Goal: Information Seeking & Learning: Learn about a topic

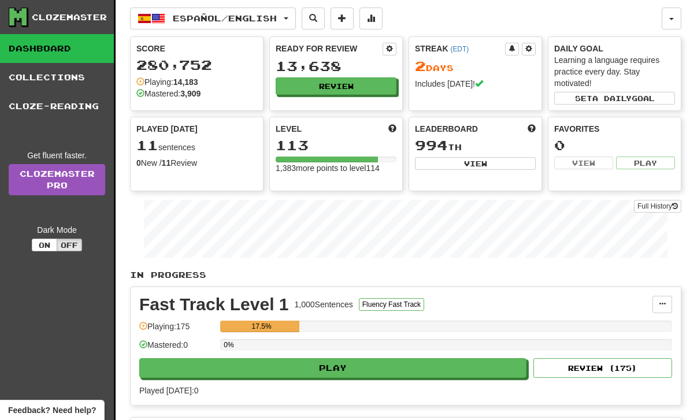
click at [296, 14] on button "Español / English" at bounding box center [213, 19] width 166 height 22
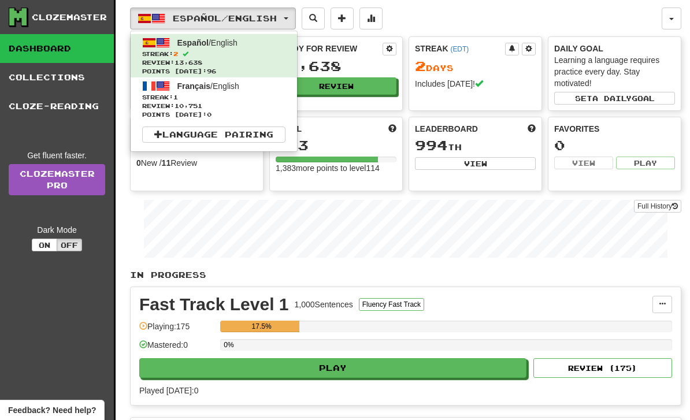
click at [260, 105] on span "Review: 10,751" at bounding box center [213, 106] width 143 height 9
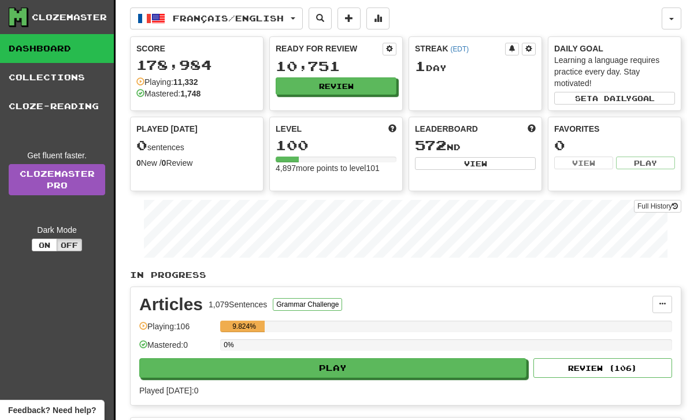
click at [585, 313] on div "Articles 1,079 Sentences Grammar Challenge" at bounding box center [395, 304] width 513 height 17
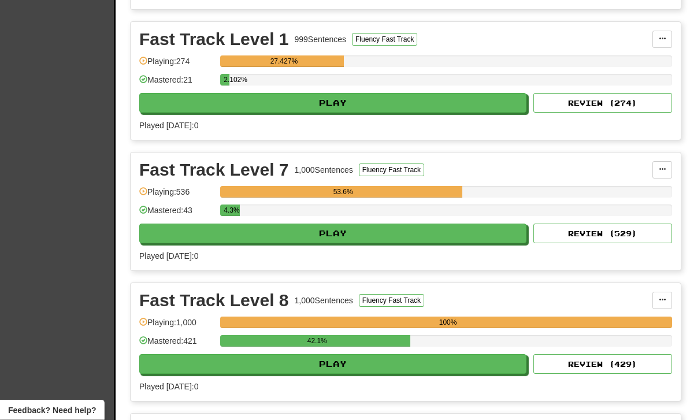
scroll to position [454, 0]
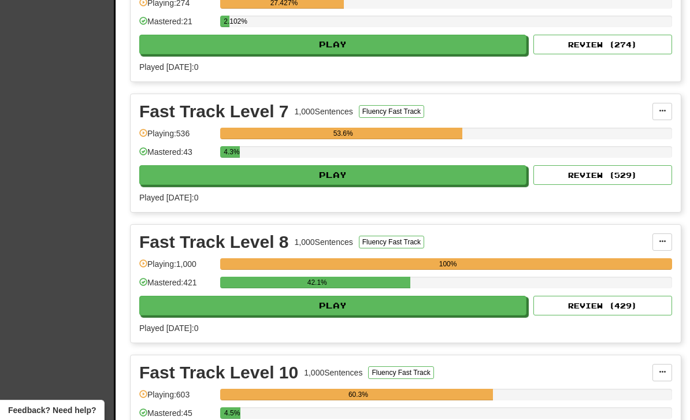
click at [404, 302] on button "Play" at bounding box center [332, 306] width 387 height 20
select select "**"
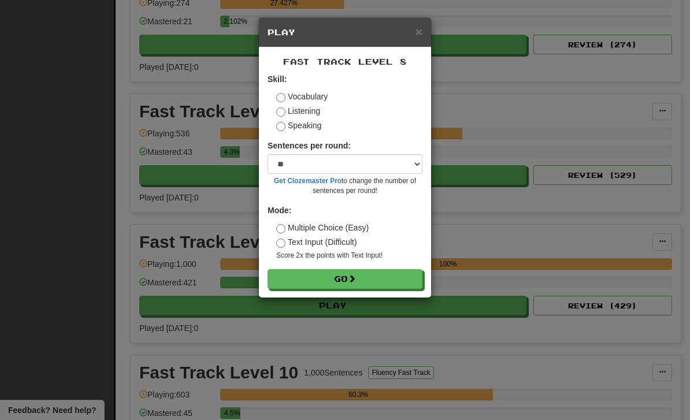
click at [404, 274] on button "Go" at bounding box center [344, 279] width 155 height 20
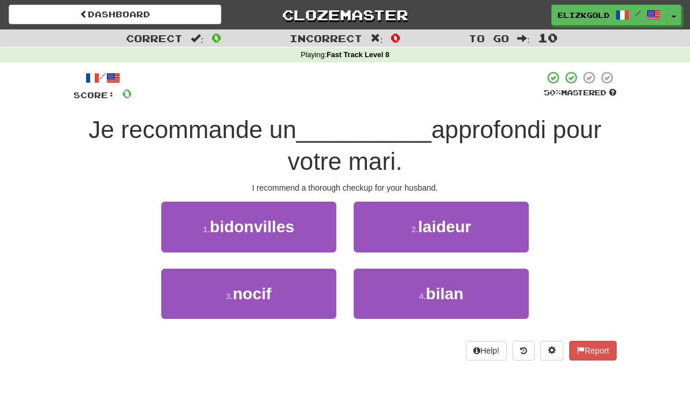
click at [298, 276] on button "3 . nocif" at bounding box center [248, 294] width 175 height 50
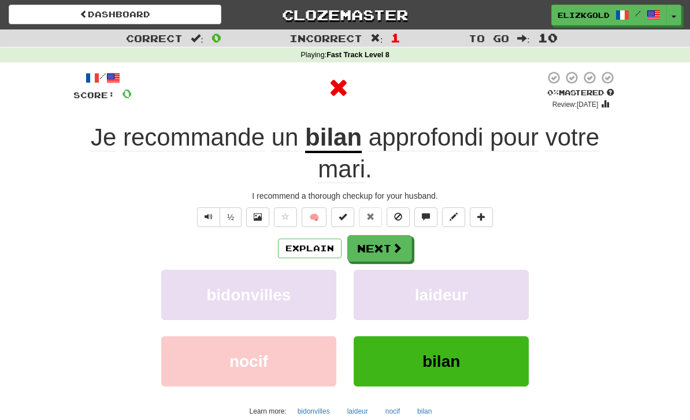
click at [319, 241] on button "Explain" at bounding box center [310, 249] width 64 height 20
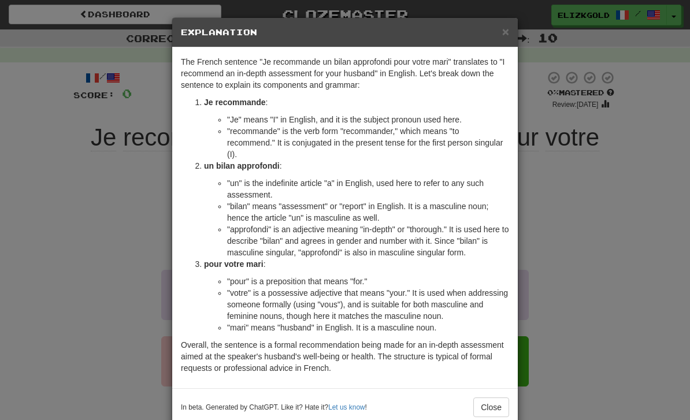
click at [556, 224] on div "× Explanation The French sentence "Je recommande un bilan approfondi pour votre…" at bounding box center [345, 210] width 690 height 420
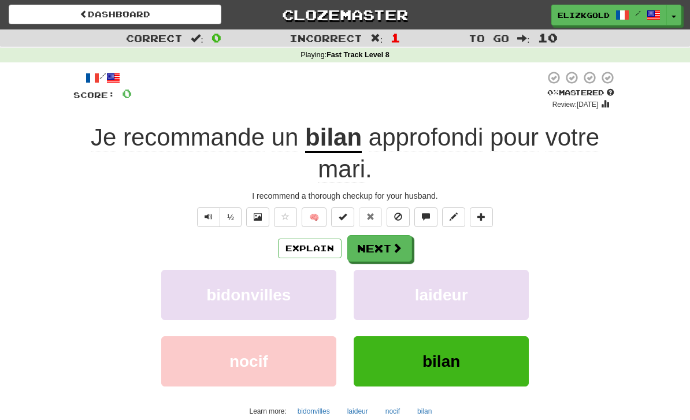
click at [394, 254] on button "Next" at bounding box center [379, 248] width 65 height 27
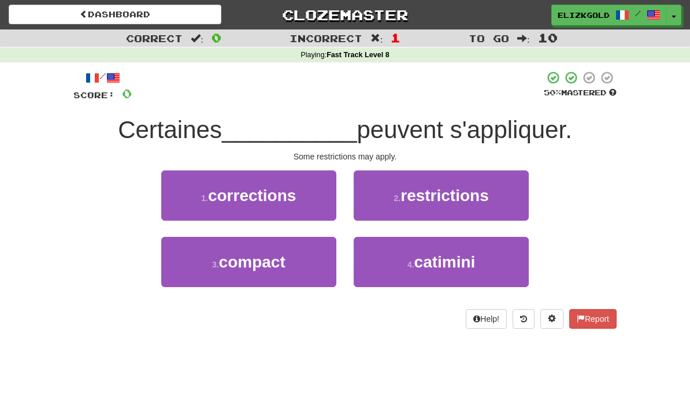
click at [496, 200] on button "2 . restrictions" at bounding box center [441, 195] width 175 height 50
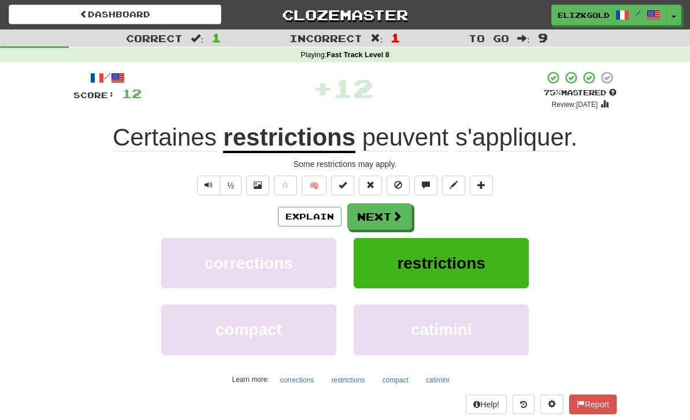
click at [389, 210] on button "Next" at bounding box center [379, 216] width 65 height 27
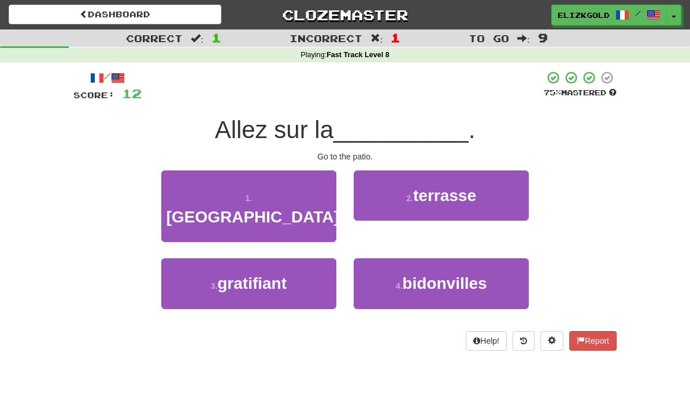
click at [498, 203] on button "2 . terrasse" at bounding box center [441, 195] width 175 height 50
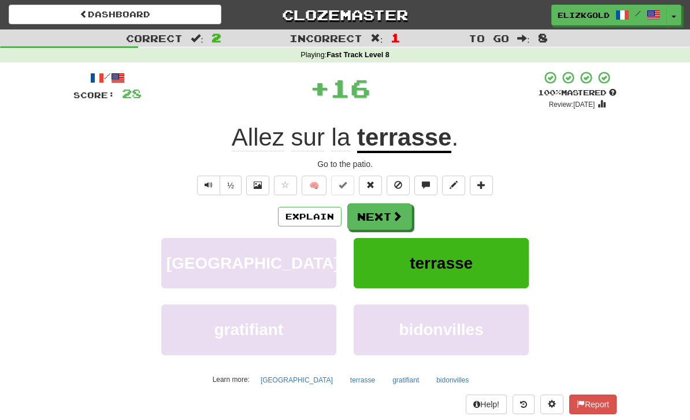
click at [388, 214] on button "Next" at bounding box center [379, 216] width 65 height 27
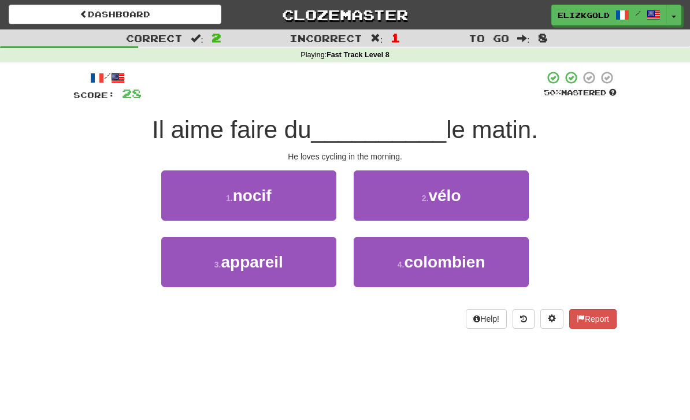
click at [501, 198] on button "2 . vélo" at bounding box center [441, 195] width 175 height 50
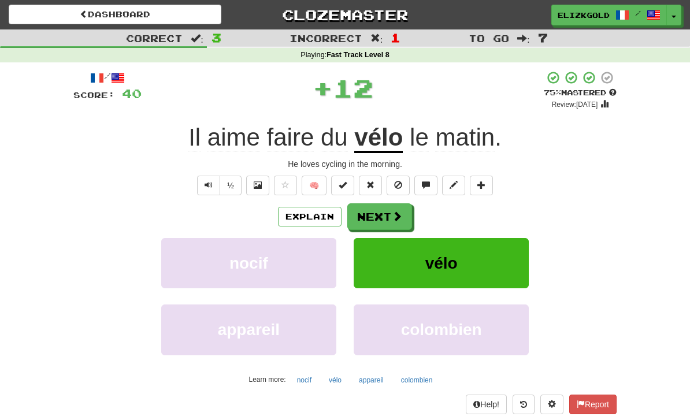
click at [388, 211] on button "Next" at bounding box center [379, 216] width 65 height 27
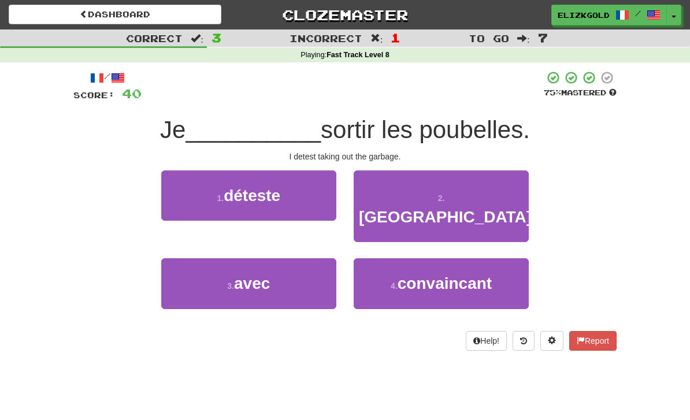
click at [315, 195] on button "1 . déteste" at bounding box center [248, 195] width 175 height 50
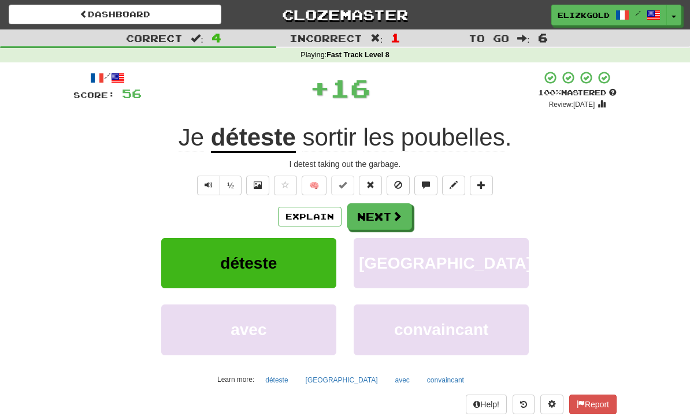
click at [396, 212] on span at bounding box center [397, 216] width 10 height 10
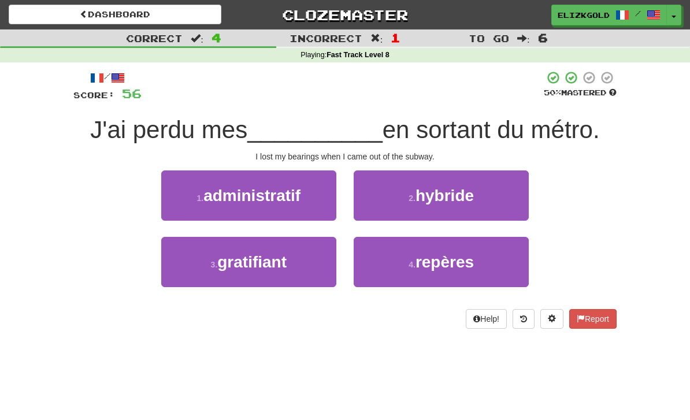
click at [501, 263] on button "4 . repères" at bounding box center [441, 262] width 175 height 50
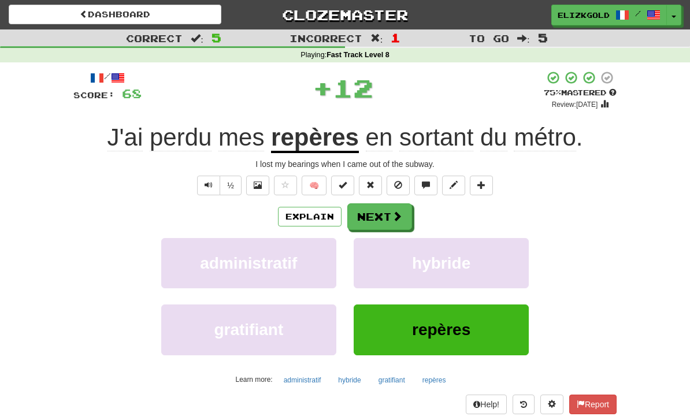
click at [311, 208] on button "Explain" at bounding box center [310, 217] width 64 height 20
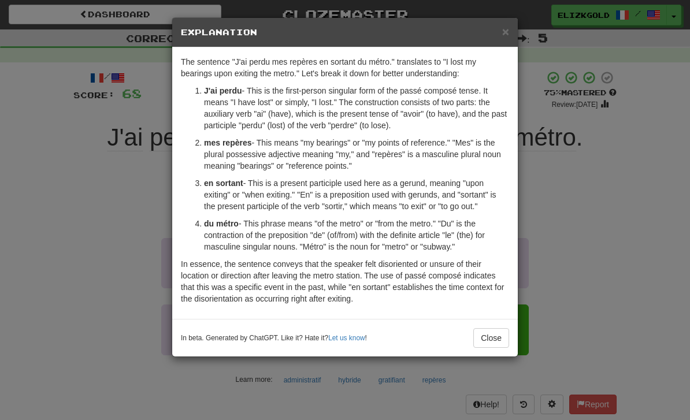
click at [582, 216] on div "× Explanation The sentence "J'ai perdu mes repères en sortant du métro." transl…" at bounding box center [345, 210] width 690 height 420
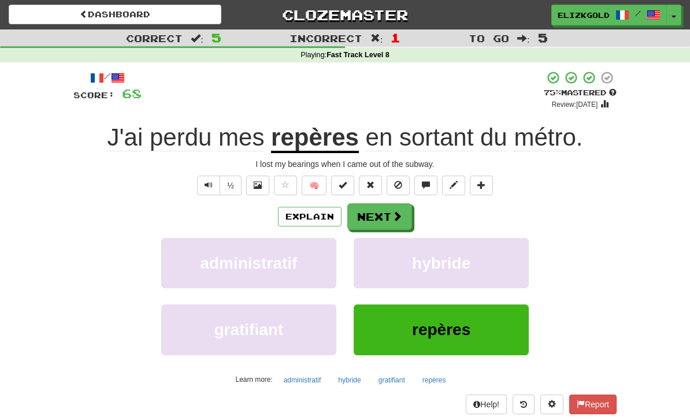
click at [396, 212] on span at bounding box center [397, 216] width 10 height 10
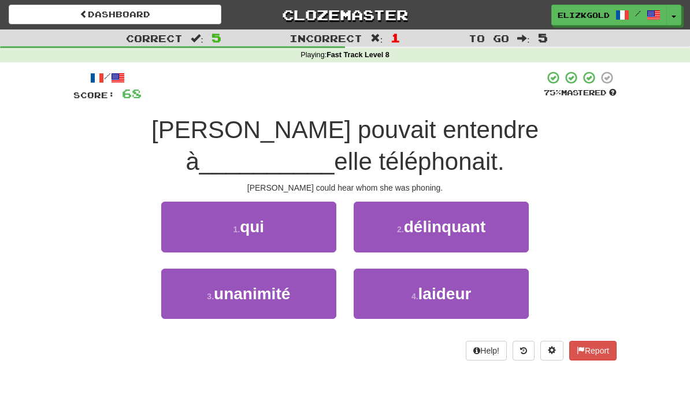
click at [289, 234] on button "1 . qui" at bounding box center [248, 227] width 175 height 50
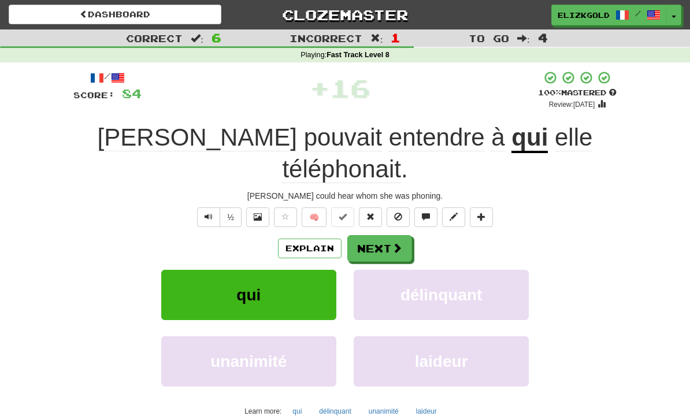
click at [392, 243] on span at bounding box center [397, 248] width 10 height 10
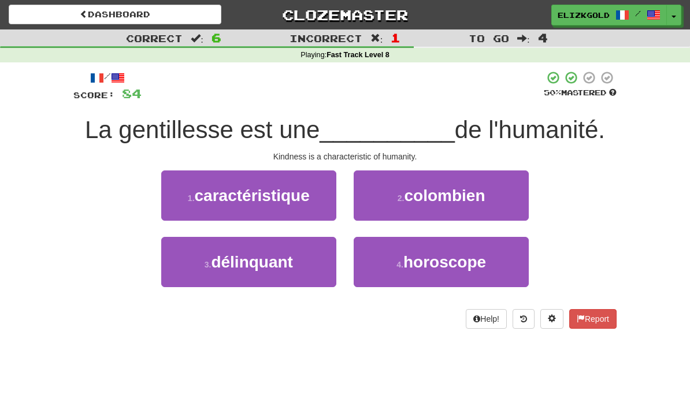
click at [308, 200] on span "caractéristique" at bounding box center [252, 196] width 115 height 18
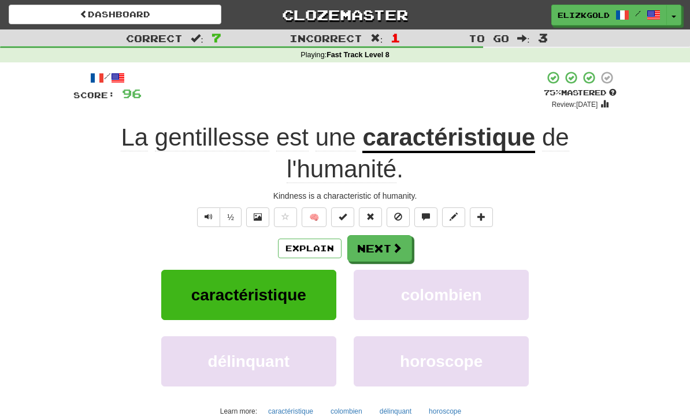
click at [385, 243] on button "Next" at bounding box center [379, 248] width 65 height 27
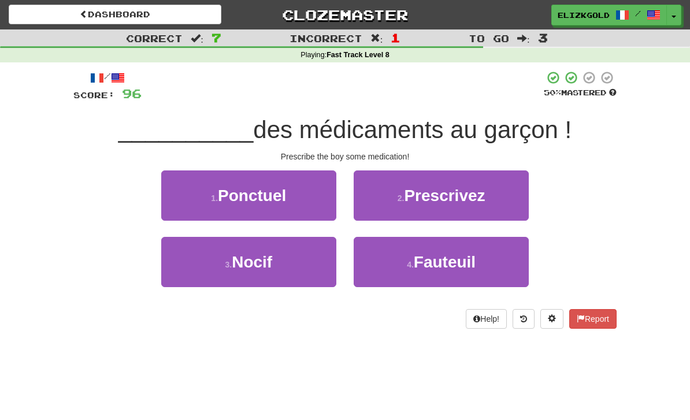
click at [510, 202] on button "2 . Prescrivez" at bounding box center [441, 195] width 175 height 50
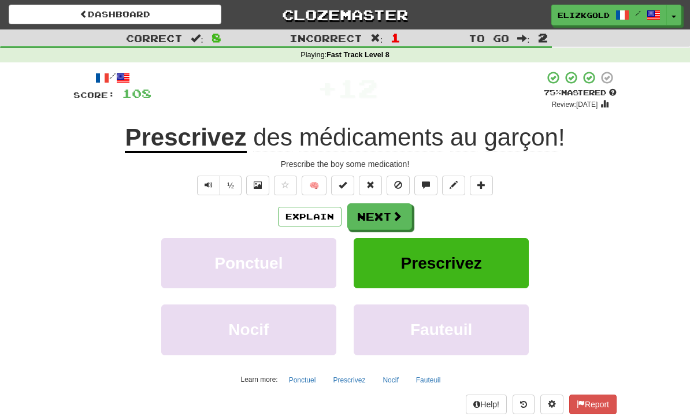
click at [392, 212] on span at bounding box center [397, 216] width 10 height 10
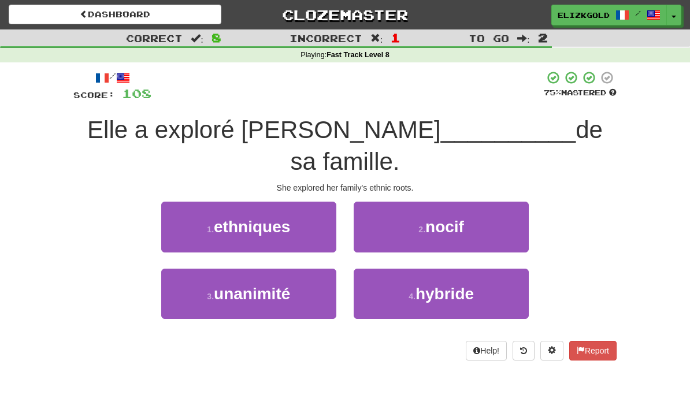
click at [306, 226] on button "1 . ethniques" at bounding box center [248, 227] width 175 height 50
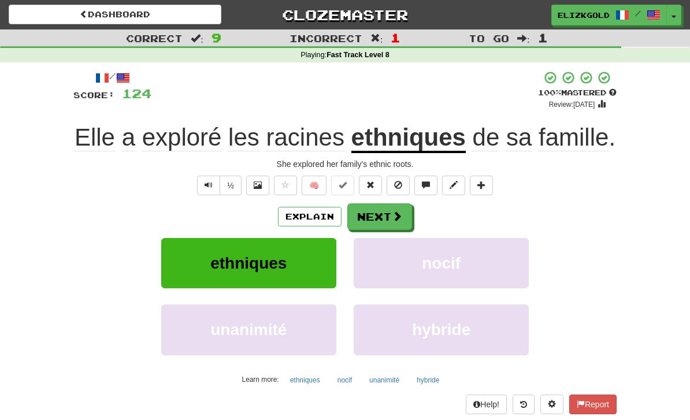
click at [392, 215] on span at bounding box center [397, 216] width 10 height 10
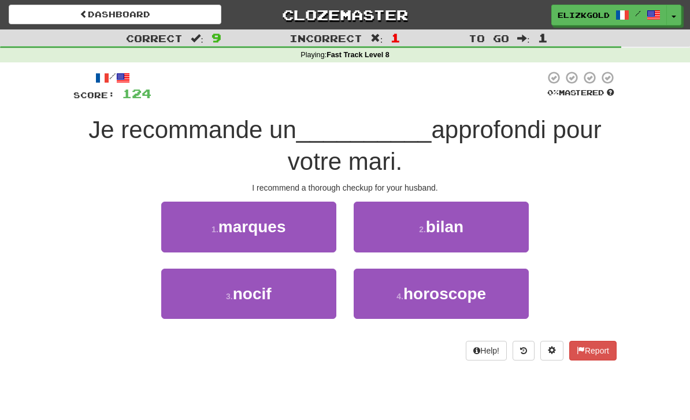
click at [497, 240] on button "2 . bilan" at bounding box center [441, 227] width 175 height 50
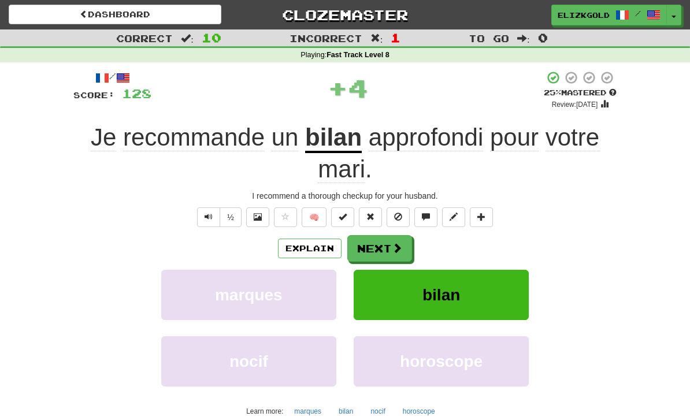
click at [393, 243] on span at bounding box center [397, 248] width 10 height 10
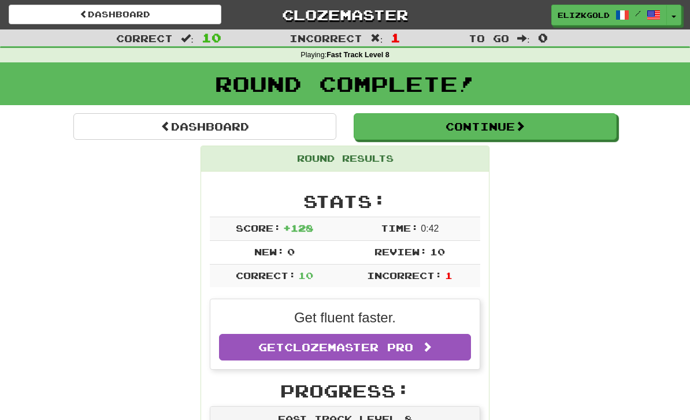
click at [605, 129] on button "Continue" at bounding box center [485, 126] width 263 height 27
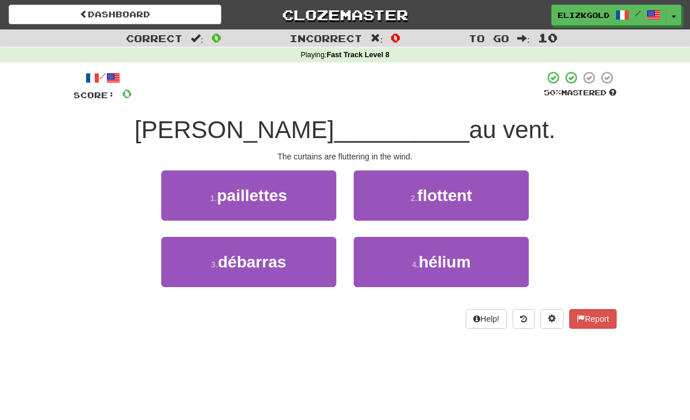
click at [514, 195] on button "2 . flottent" at bounding box center [441, 195] width 175 height 50
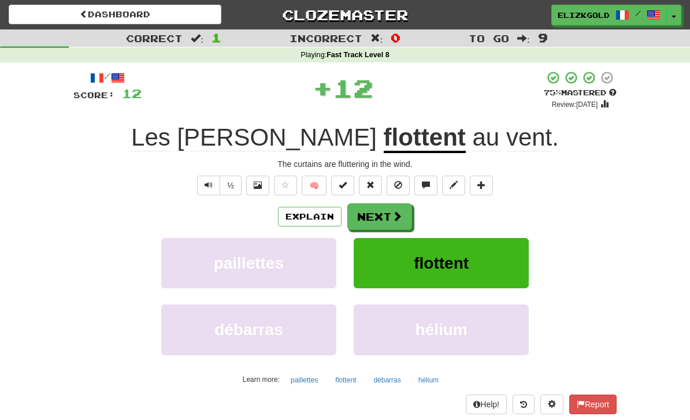
click at [393, 211] on span at bounding box center [397, 216] width 10 height 10
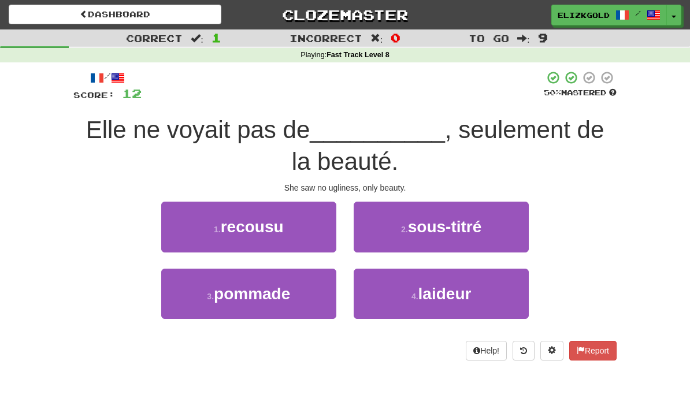
click at [490, 300] on button "4 . laideur" at bounding box center [441, 294] width 175 height 50
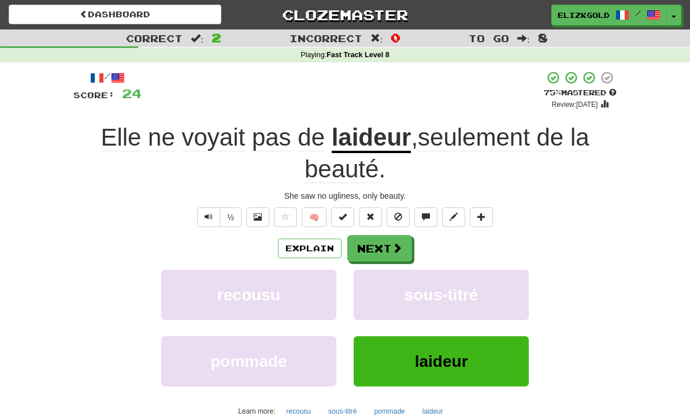
click at [397, 243] on span at bounding box center [397, 248] width 10 height 10
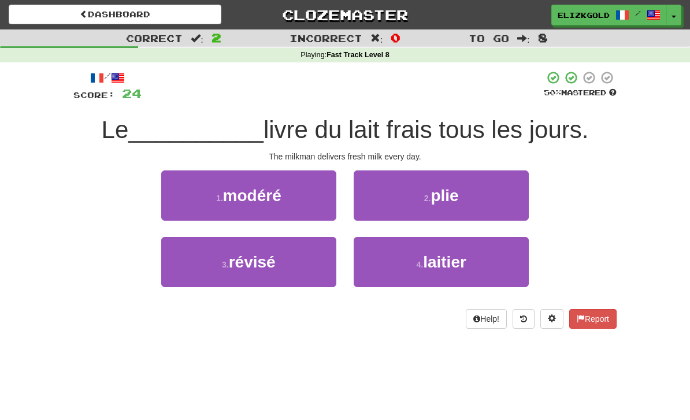
click at [493, 269] on button "4 . laitier" at bounding box center [441, 262] width 175 height 50
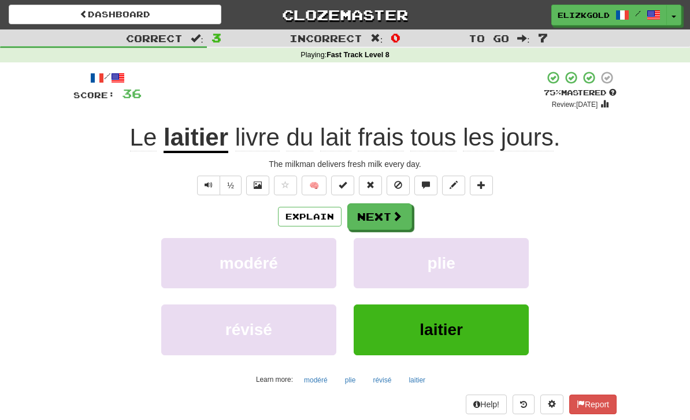
click at [393, 205] on button "Next" at bounding box center [379, 216] width 65 height 27
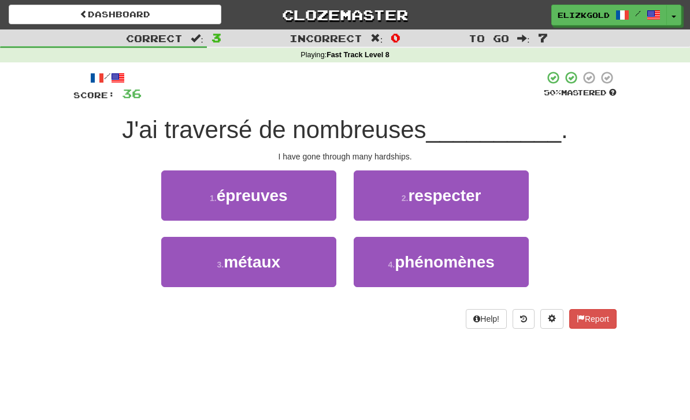
click at [288, 198] on span "épreuves" at bounding box center [252, 196] width 71 height 18
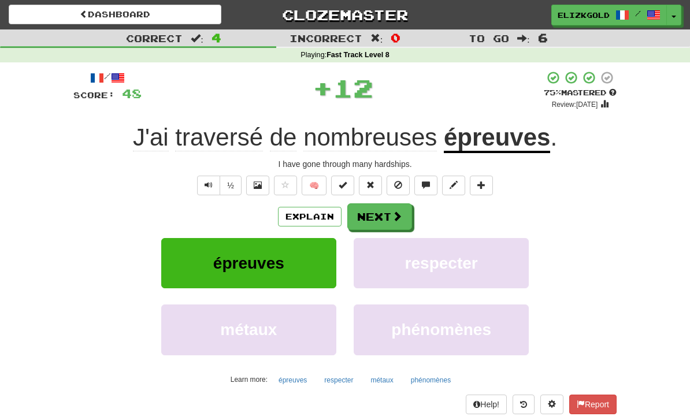
click at [382, 211] on button "Next" at bounding box center [379, 216] width 65 height 27
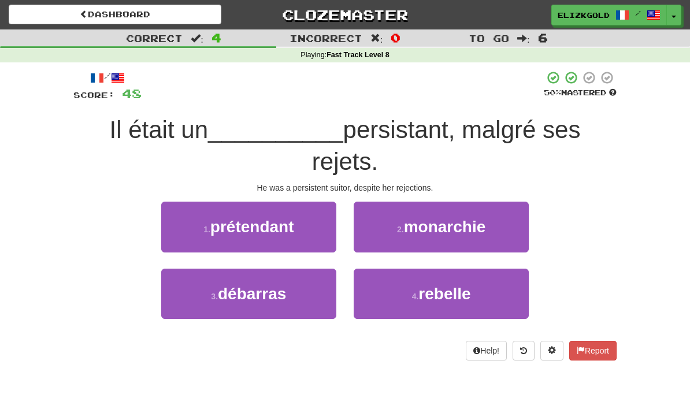
click at [298, 222] on button "1 . prétendant" at bounding box center [248, 227] width 175 height 50
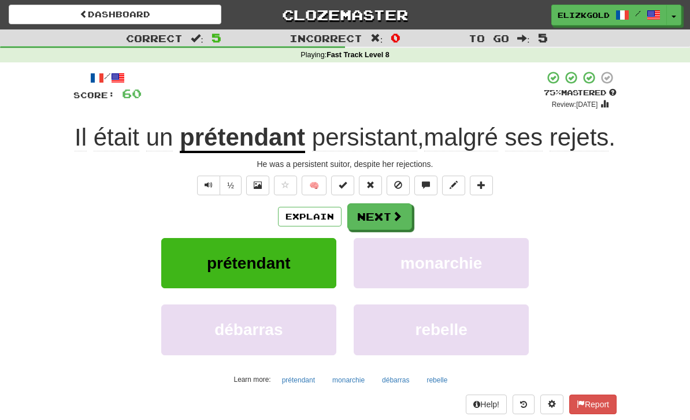
click at [395, 221] on span at bounding box center [397, 216] width 10 height 10
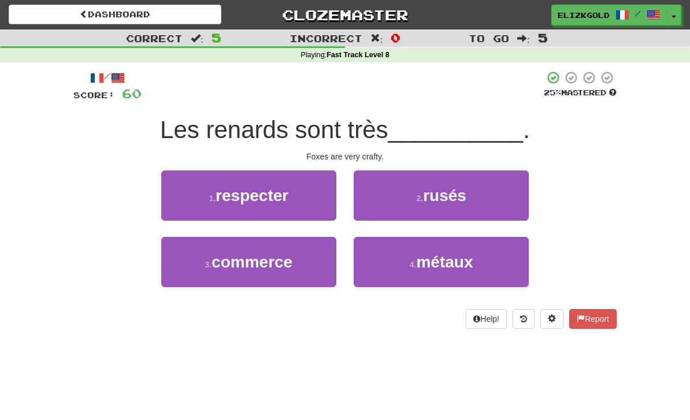
click at [499, 205] on button "2 . rusés" at bounding box center [441, 195] width 175 height 50
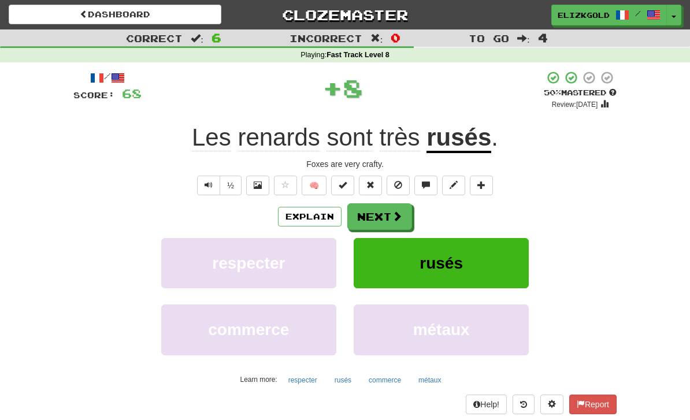
click at [361, 162] on div "Foxes are very crafty." at bounding box center [344, 164] width 543 height 12
click at [321, 216] on button "Explain" at bounding box center [310, 217] width 64 height 20
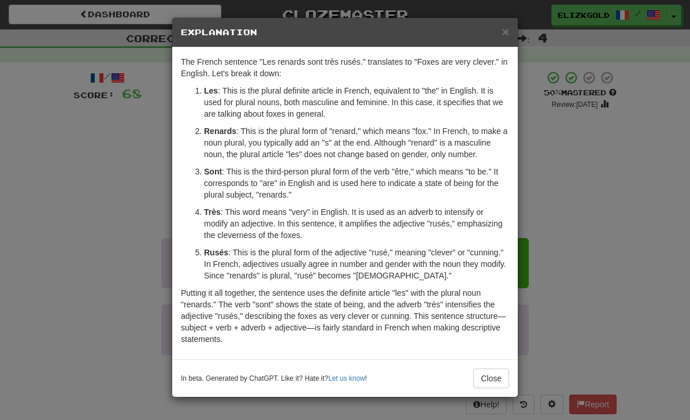
click at [579, 217] on div "× Explanation The French sentence "Les renards sont très rusés." translates to …" at bounding box center [345, 210] width 690 height 420
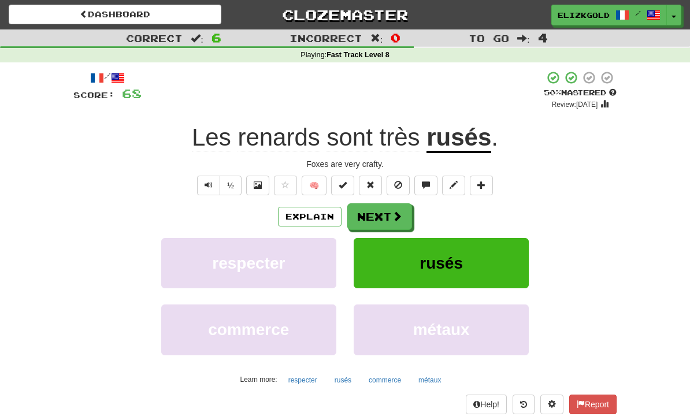
click at [397, 217] on span at bounding box center [397, 216] width 10 height 10
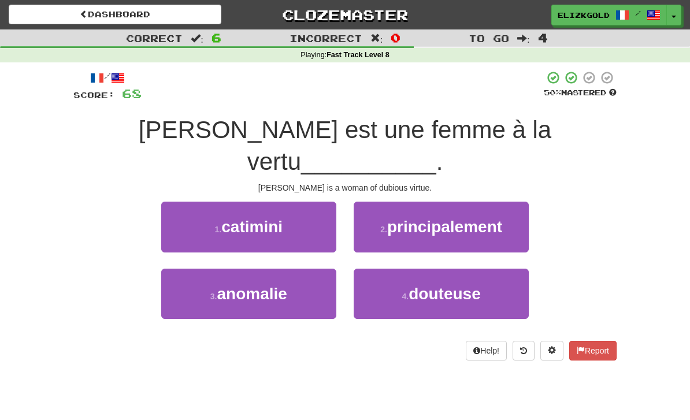
click at [501, 269] on button "4 . douteuse" at bounding box center [441, 294] width 175 height 50
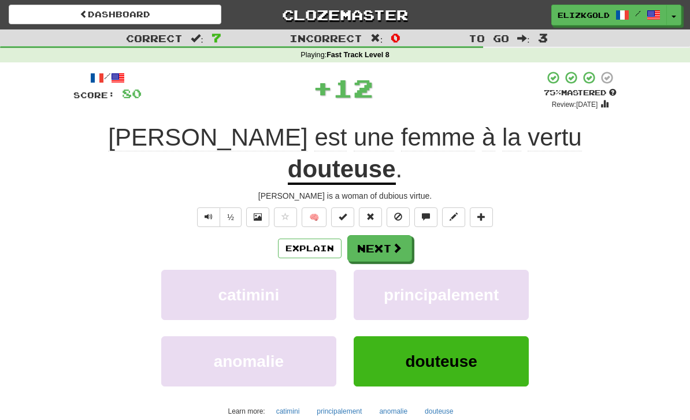
click at [397, 243] on span at bounding box center [397, 248] width 10 height 10
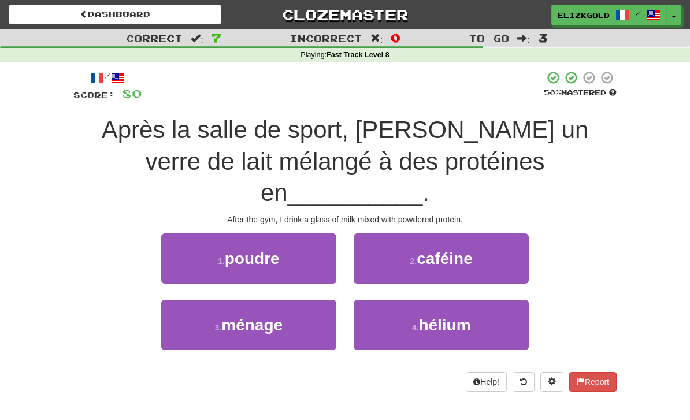
click at [308, 234] on button "1 . poudre" at bounding box center [248, 258] width 175 height 50
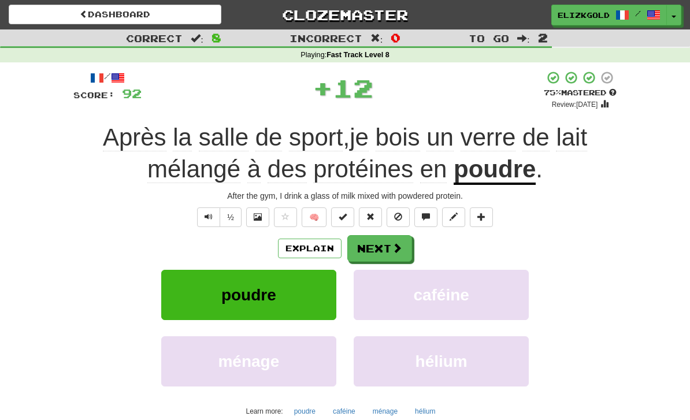
click at [395, 249] on span at bounding box center [397, 248] width 10 height 10
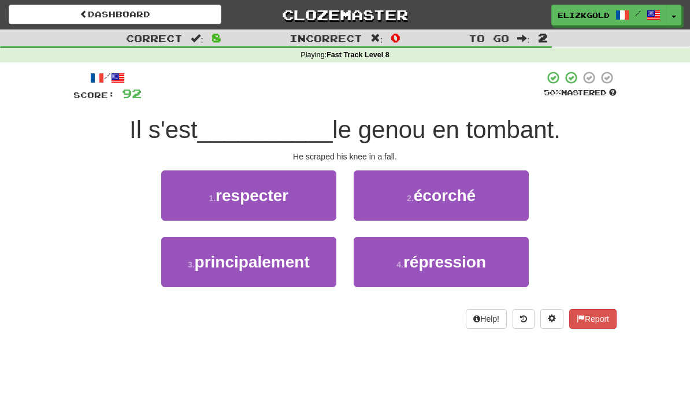
click at [490, 201] on button "2 . écorché" at bounding box center [441, 195] width 175 height 50
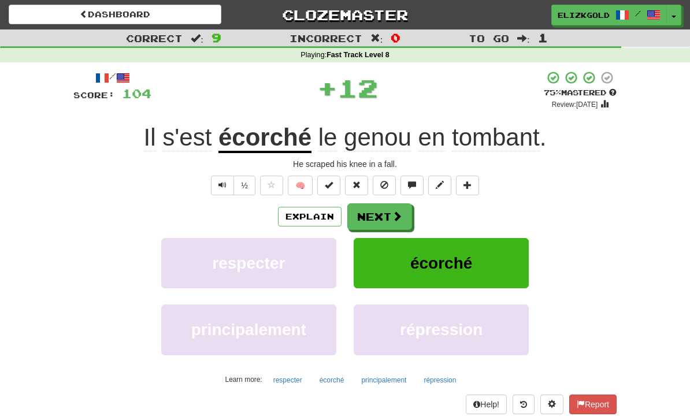
click at [388, 209] on button "Next" at bounding box center [379, 216] width 65 height 27
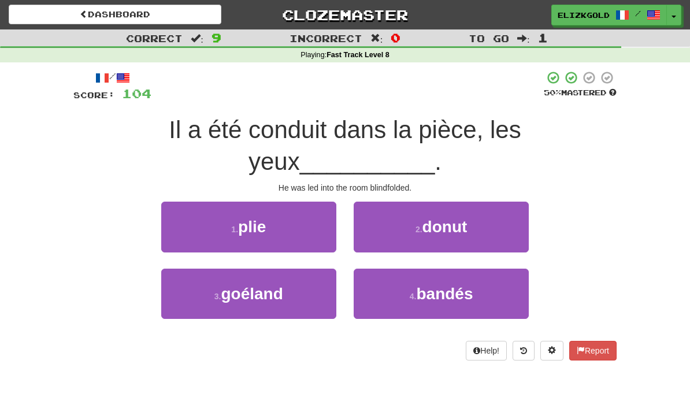
click at [494, 296] on button "4 . bandés" at bounding box center [441, 294] width 175 height 50
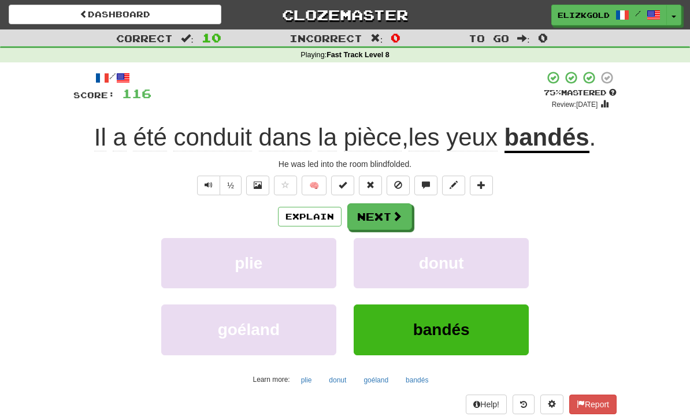
click at [398, 217] on span at bounding box center [397, 216] width 10 height 10
